Goal: Information Seeking & Learning: Learn about a topic

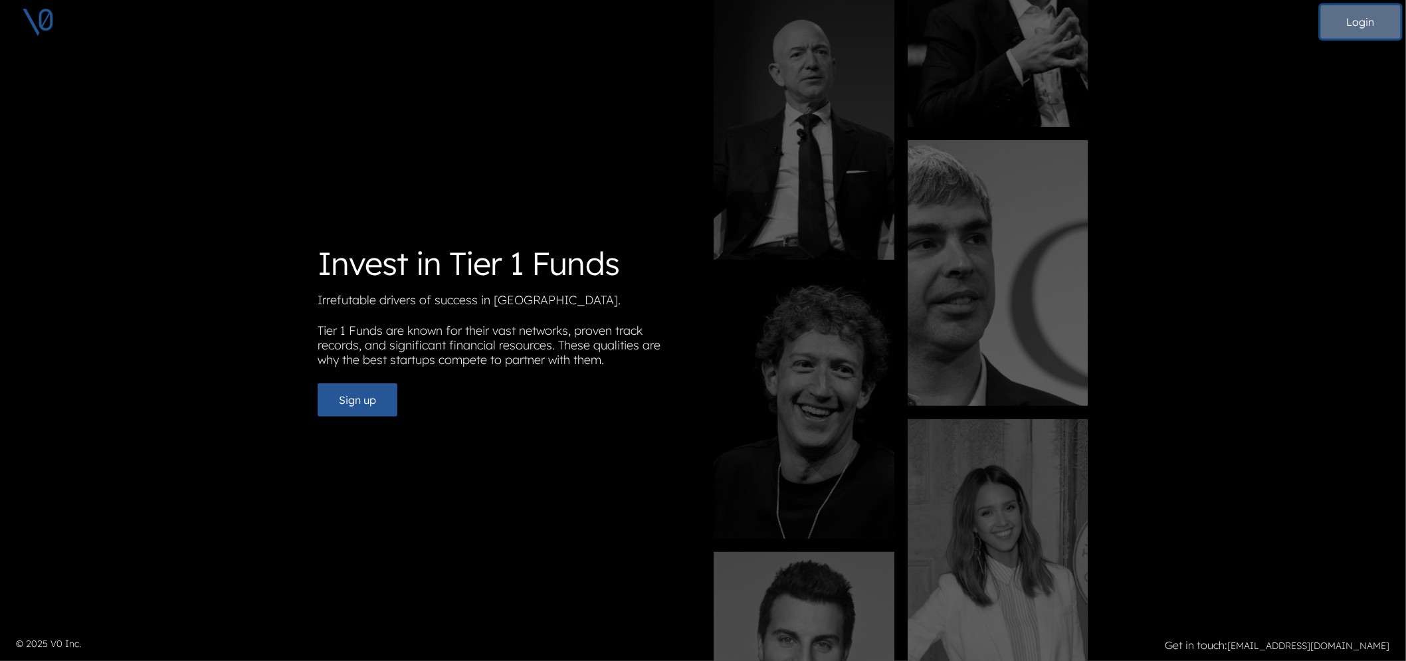
click at [1350, 23] on button "Login" at bounding box center [1361, 21] width 80 height 33
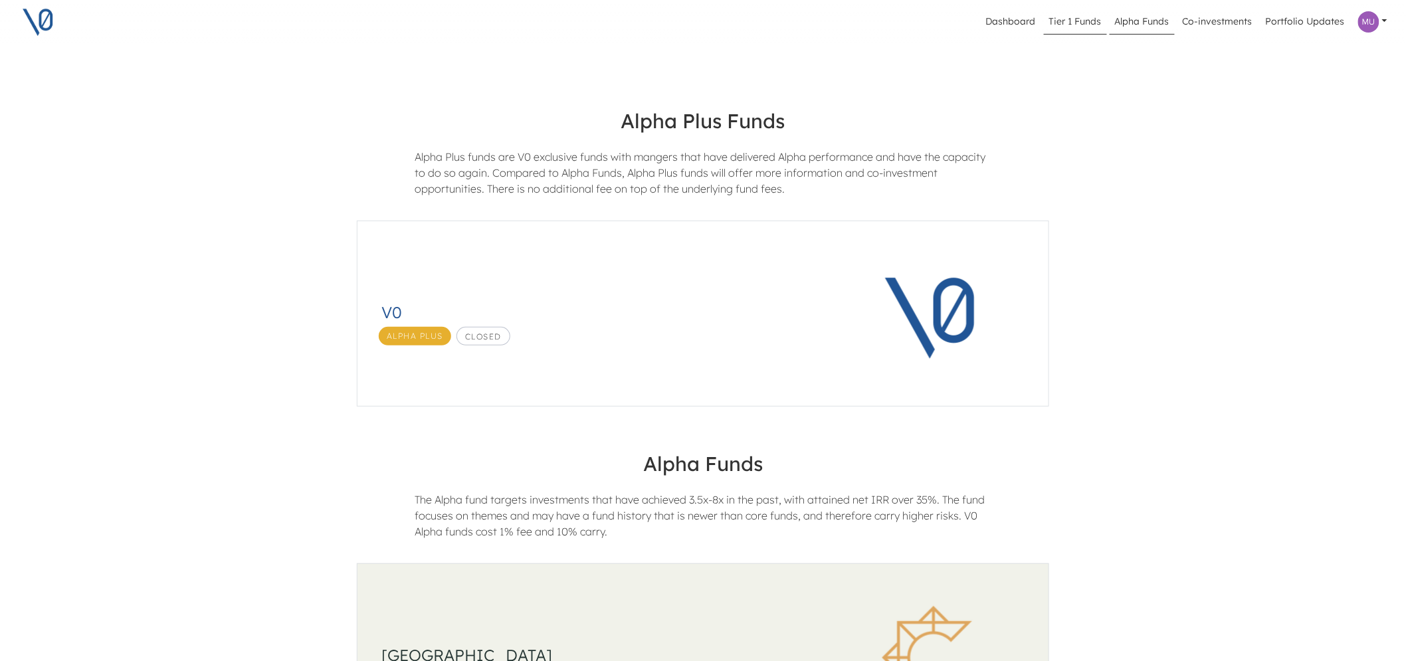
click at [1083, 21] on link "Tier 1 Funds" at bounding box center [1075, 21] width 63 height 25
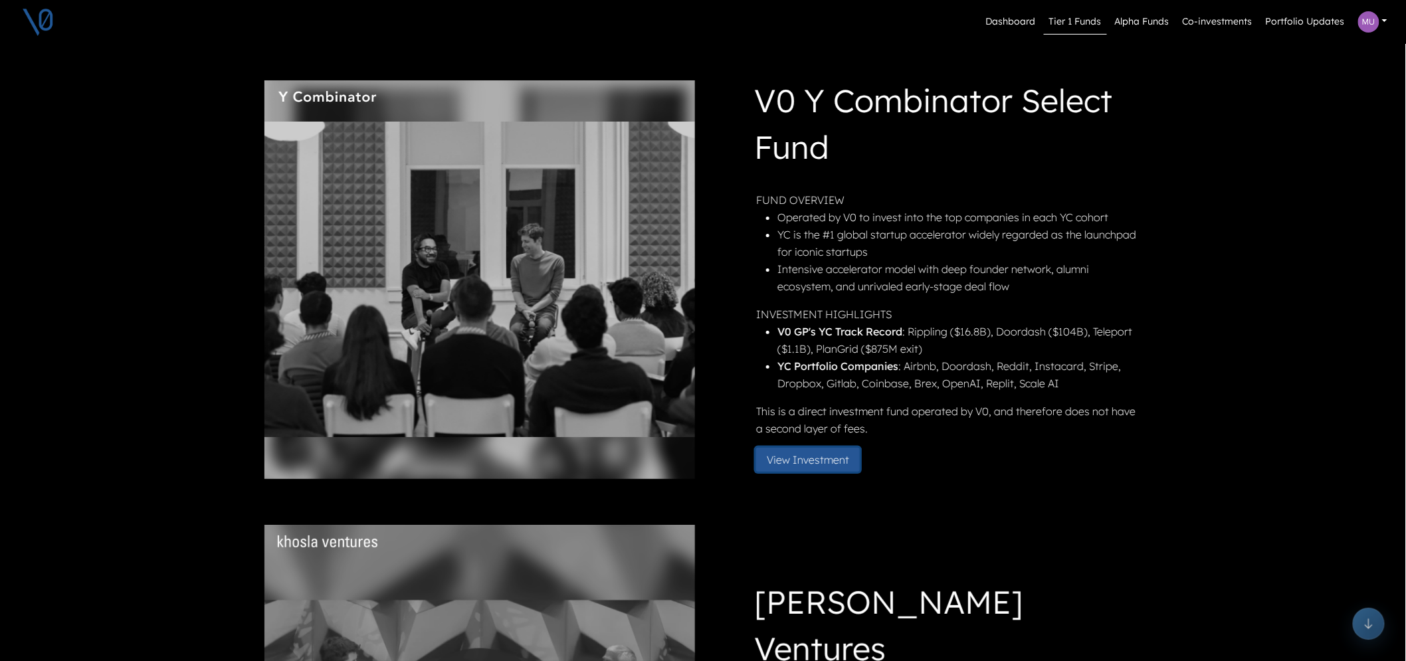
click at [831, 454] on button "View Investment" at bounding box center [808, 460] width 104 height 24
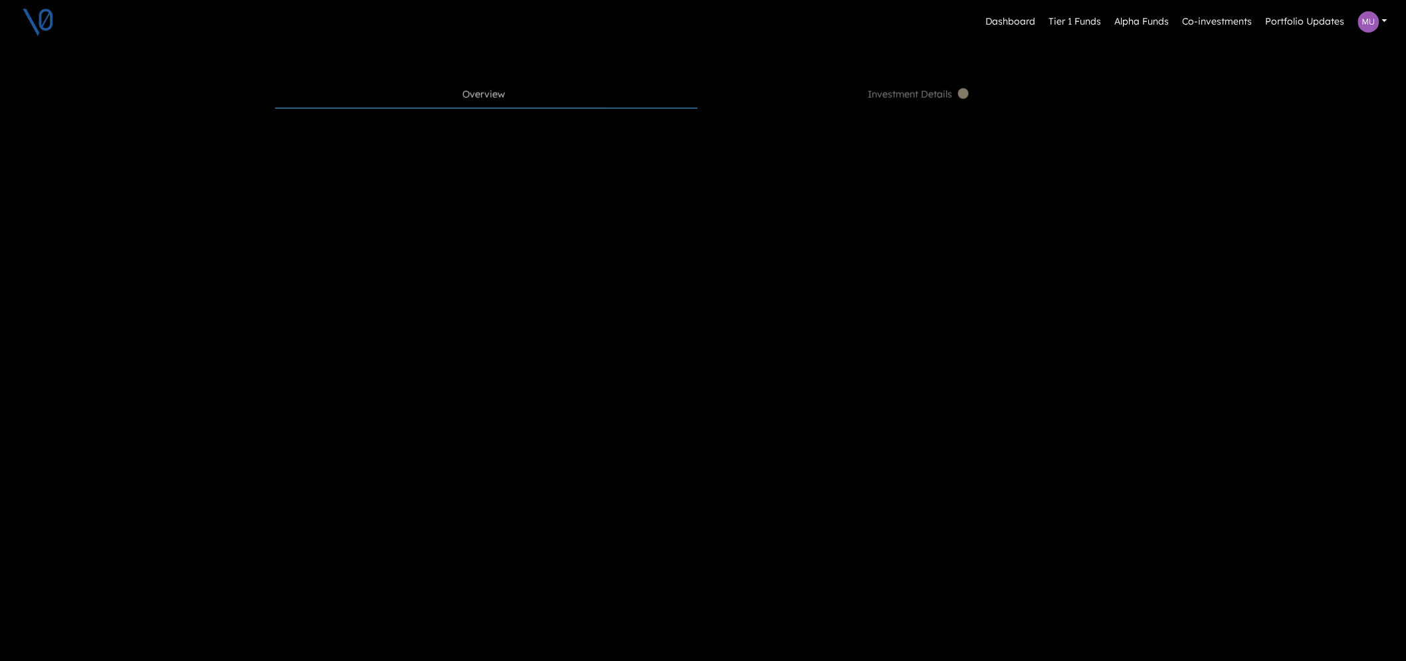
scroll to position [590, 0]
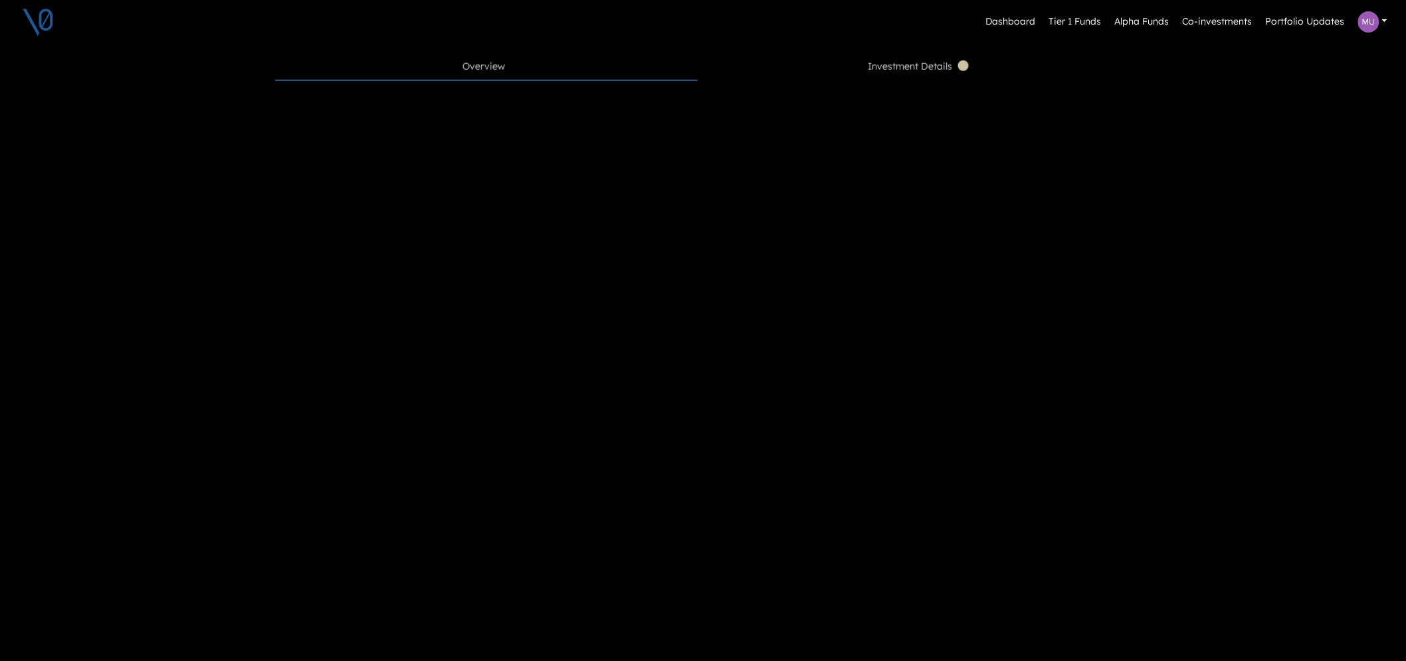
click at [904, 74] on span "Investment Details" at bounding box center [920, 67] width 103 height 15
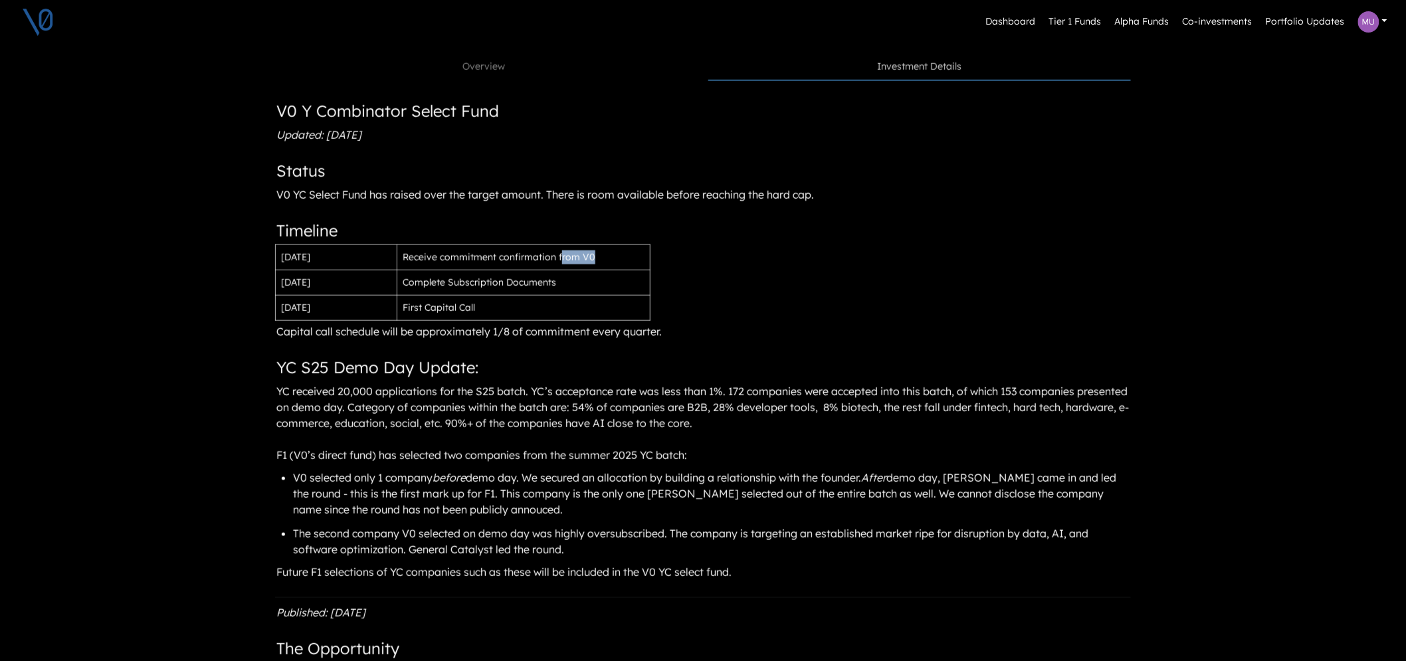
drag, startPoint x: 566, startPoint y: 278, endPoint x: 615, endPoint y: 274, distance: 50.0
click at [615, 264] on div "Receive commitment confirmation from V0" at bounding box center [523, 258] width 241 height 14
drag, startPoint x: 542, startPoint y: 300, endPoint x: 561, endPoint y: 300, distance: 19.3
click at [561, 290] on div "Complete Subscription Documents" at bounding box center [523, 283] width 241 height 14
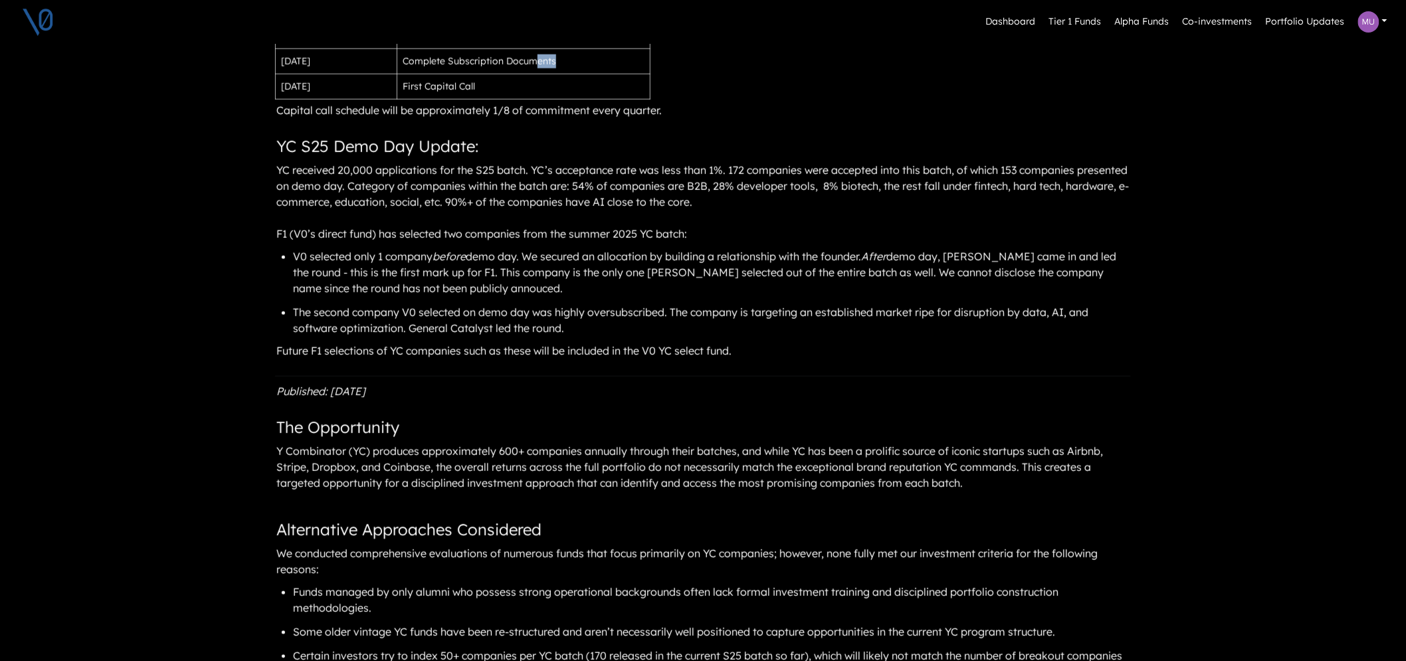
scroll to position [812, 0]
